Goal: Find specific page/section: Find specific page/section

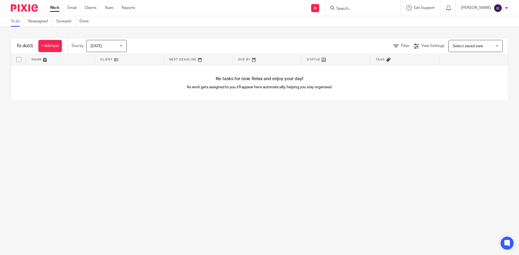
click at [361, 9] on input "Search" at bounding box center [360, 8] width 49 height 5
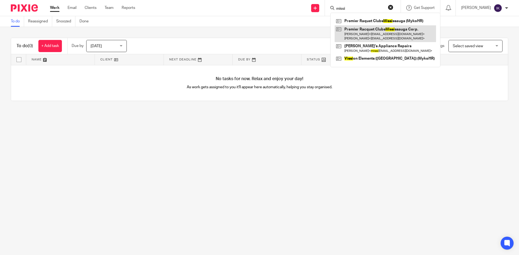
type input "missi"
click at [410, 33] on link at bounding box center [384, 33] width 101 height 17
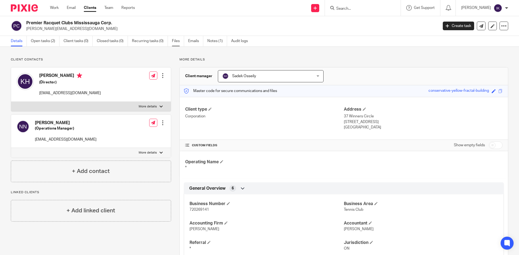
click at [180, 42] on link "Files" at bounding box center [178, 41] width 12 height 11
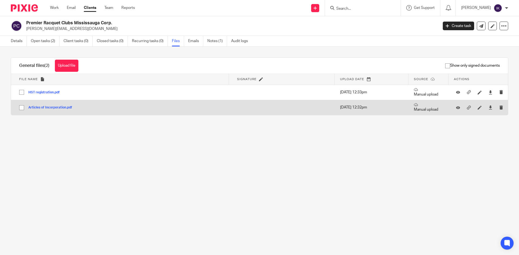
click at [48, 108] on button "Articles of Incorporation.pdf" at bounding box center [52, 108] width 48 height 4
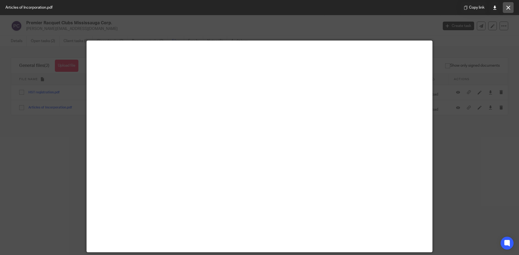
click at [512, 11] on button at bounding box center [507, 7] width 11 height 11
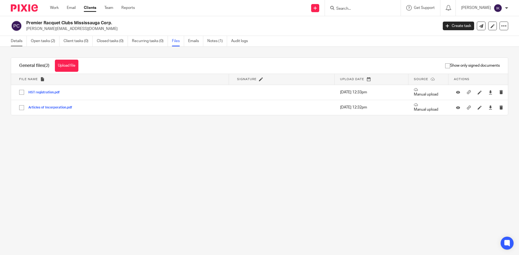
click at [16, 41] on link "Details" at bounding box center [19, 41] width 16 height 11
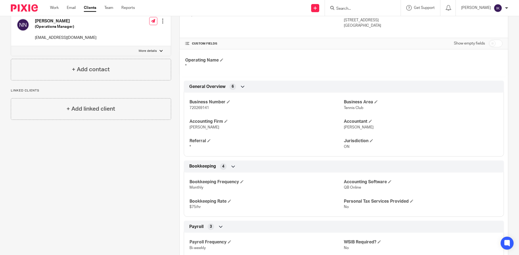
scroll to position [98, 0]
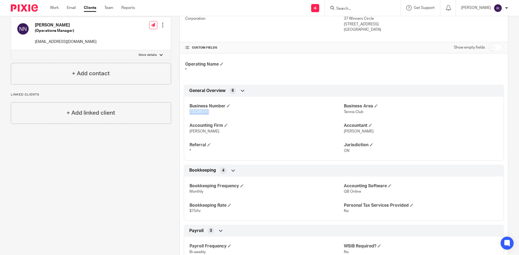
drag, startPoint x: 210, startPoint y: 112, endPoint x: 189, endPoint y: 111, distance: 21.3
click at [189, 111] on p "720269141" at bounding box center [266, 111] width 154 height 5
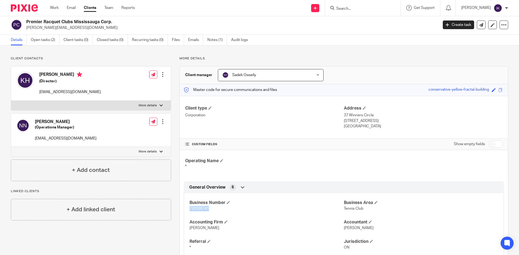
scroll to position [0, 0]
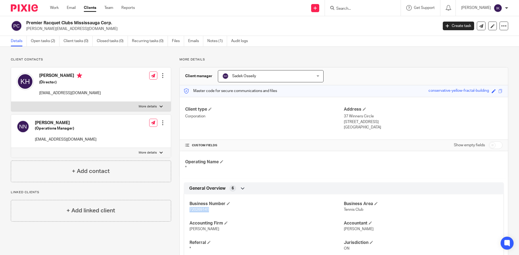
copy span "720269141"
